Goal: Task Accomplishment & Management: Manage account settings

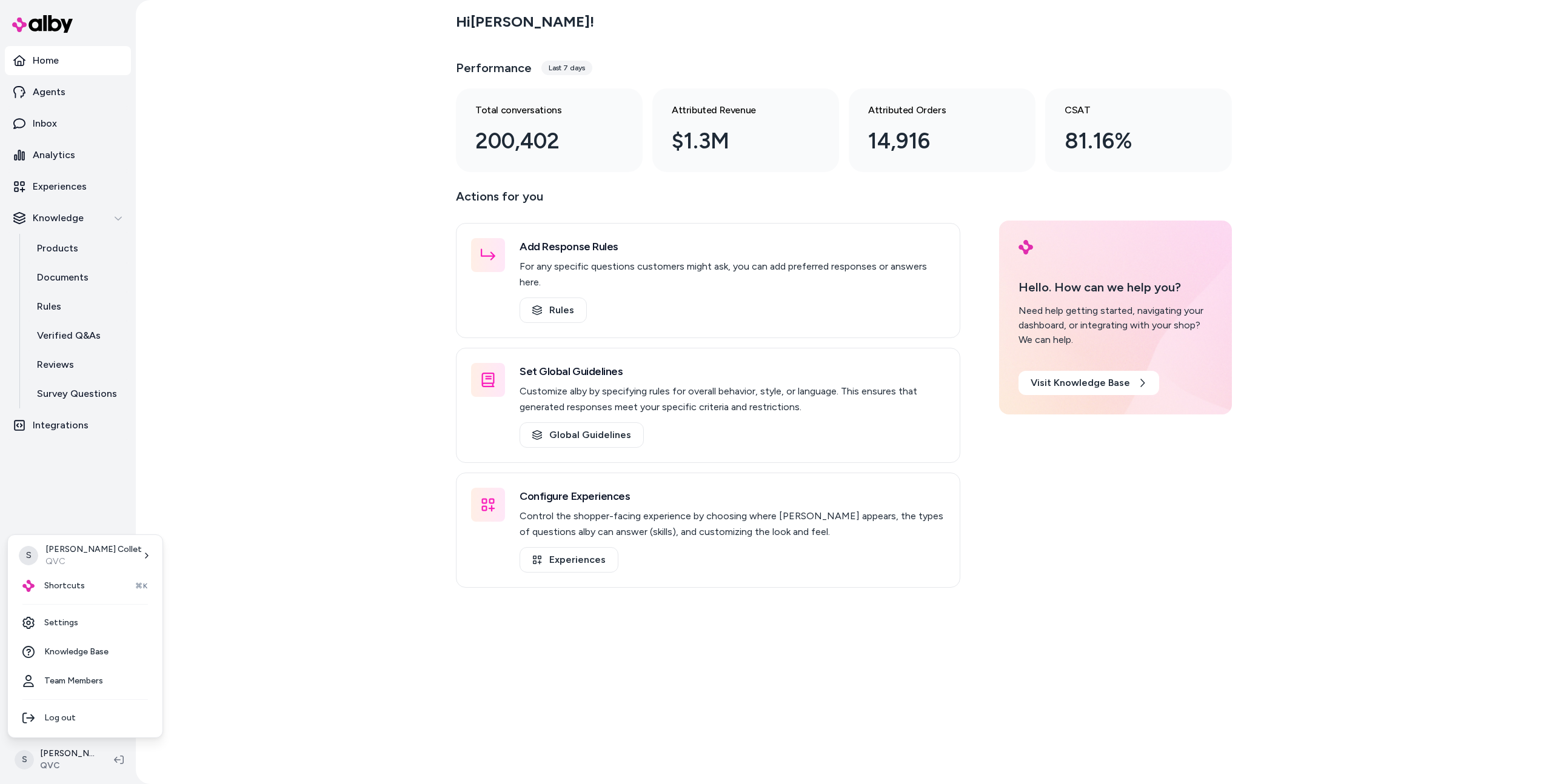
click at [75, 748] on html "Home Agents Inbox Analytics Experiences Knowledge Products Documents Rules Veri…" at bounding box center [776, 392] width 1552 height 784
click at [90, 632] on link "Settings" at bounding box center [85, 623] width 145 height 29
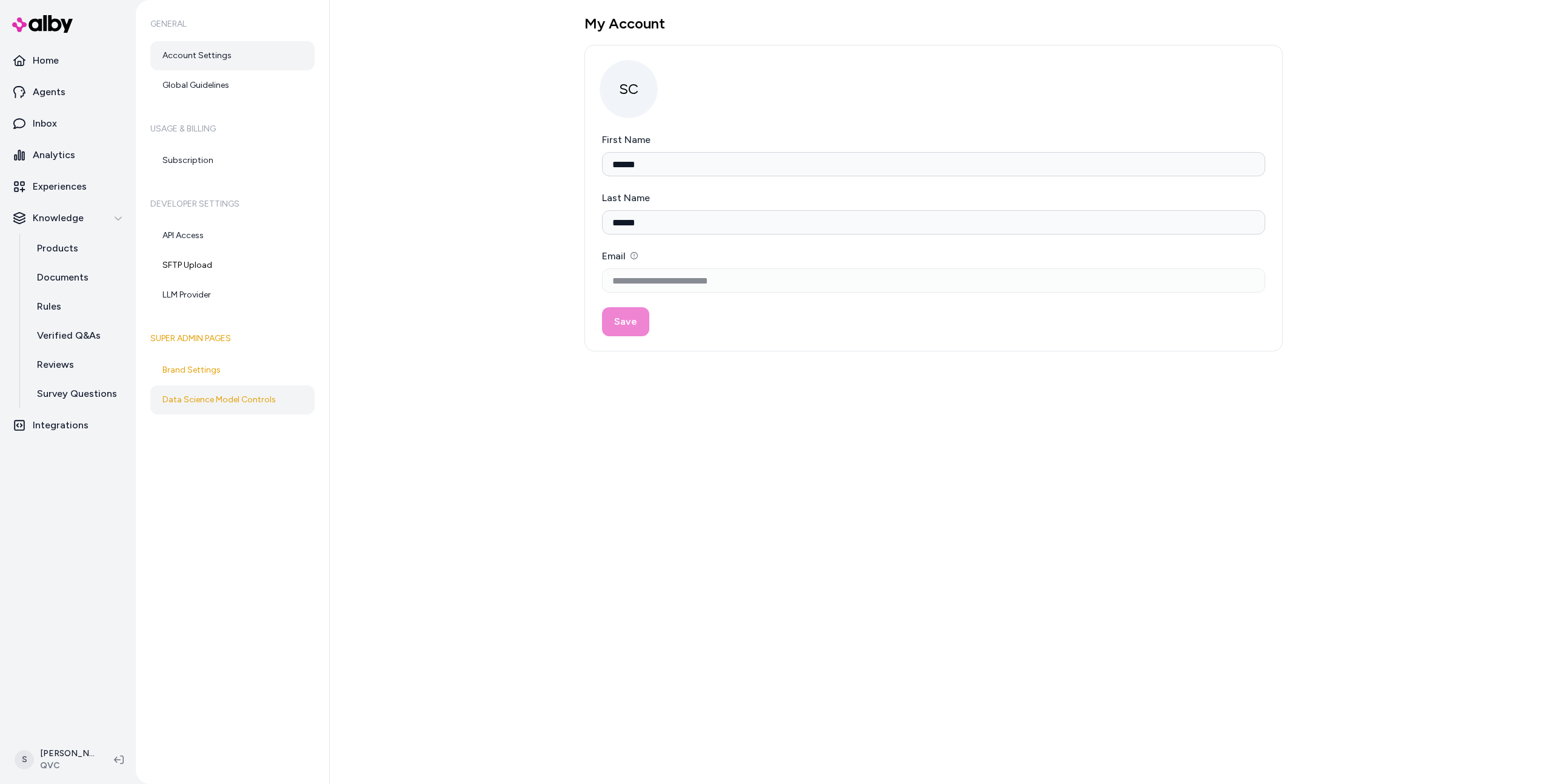
click at [231, 402] on link "Data Science Model Controls" at bounding box center [232, 399] width 164 height 29
